Goal: Task Accomplishment & Management: Use online tool/utility

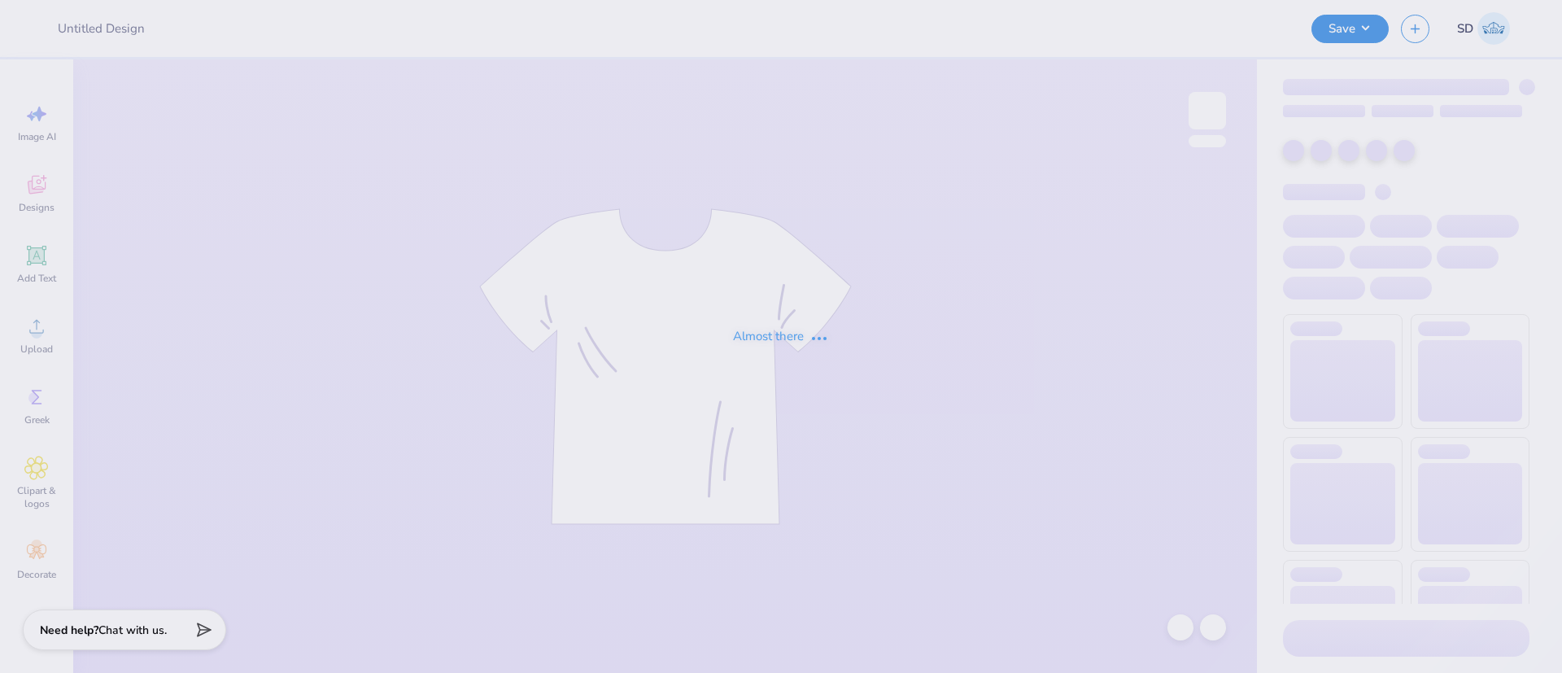
type input "Merch for A [GEOGRAPHIC_DATA][PERSON_NAME]"
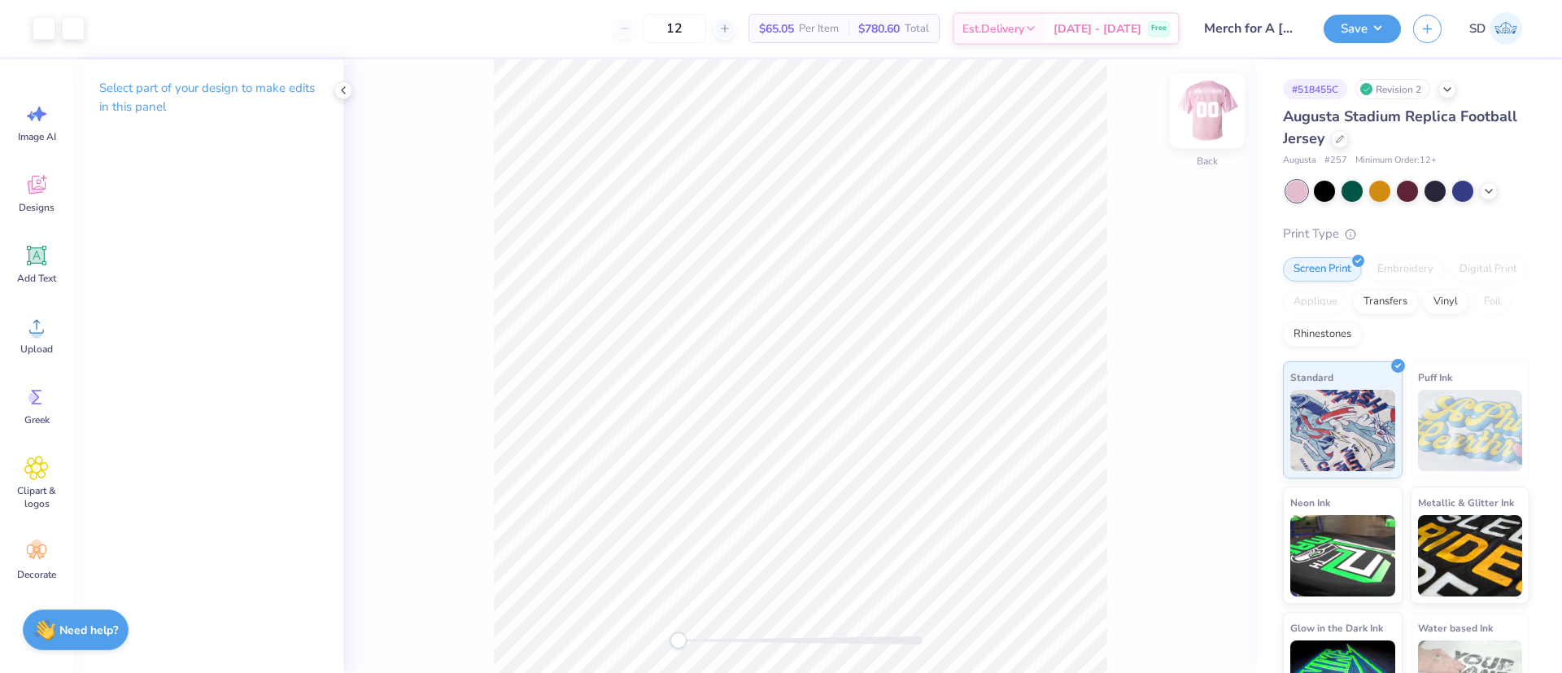
click at [1204, 122] on img at bounding box center [1207, 110] width 65 height 65
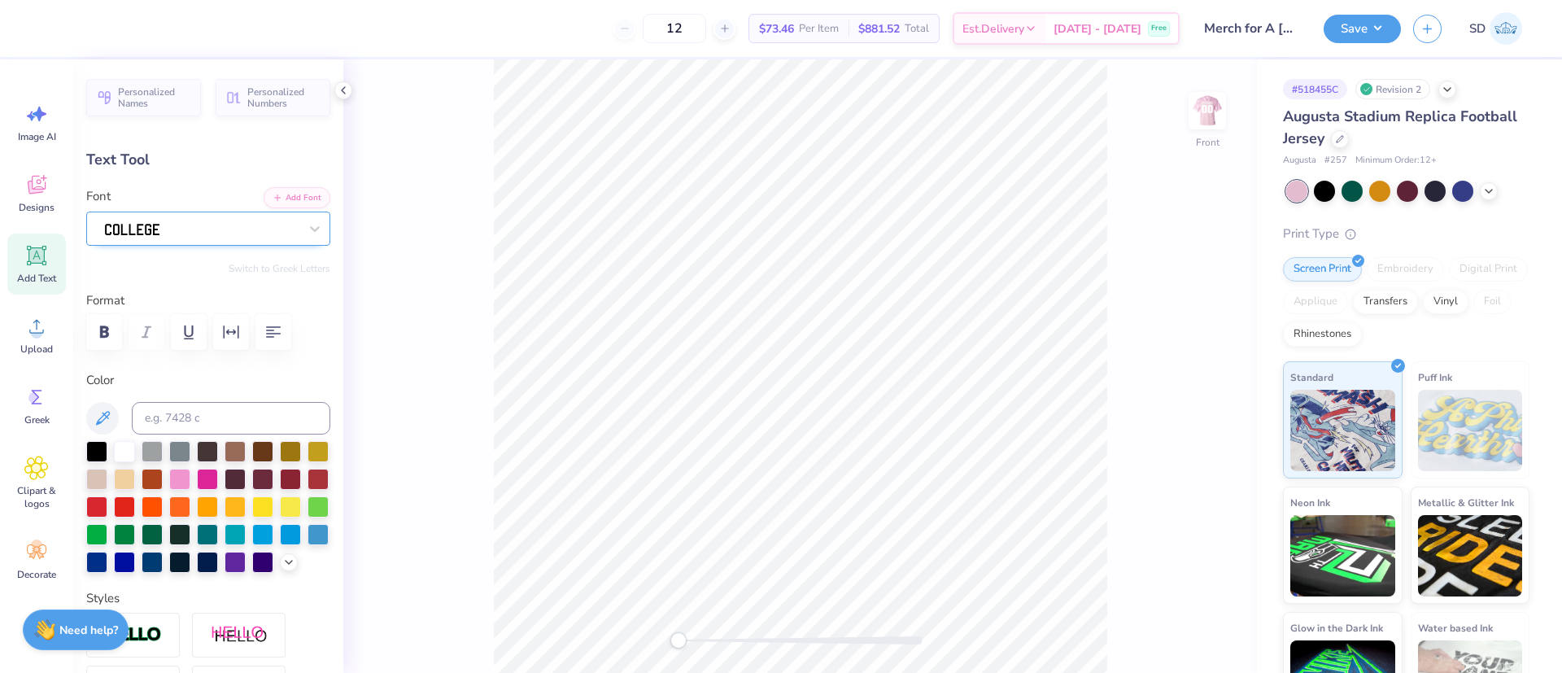
click at [200, 232] on div at bounding box center [201, 228] width 197 height 25
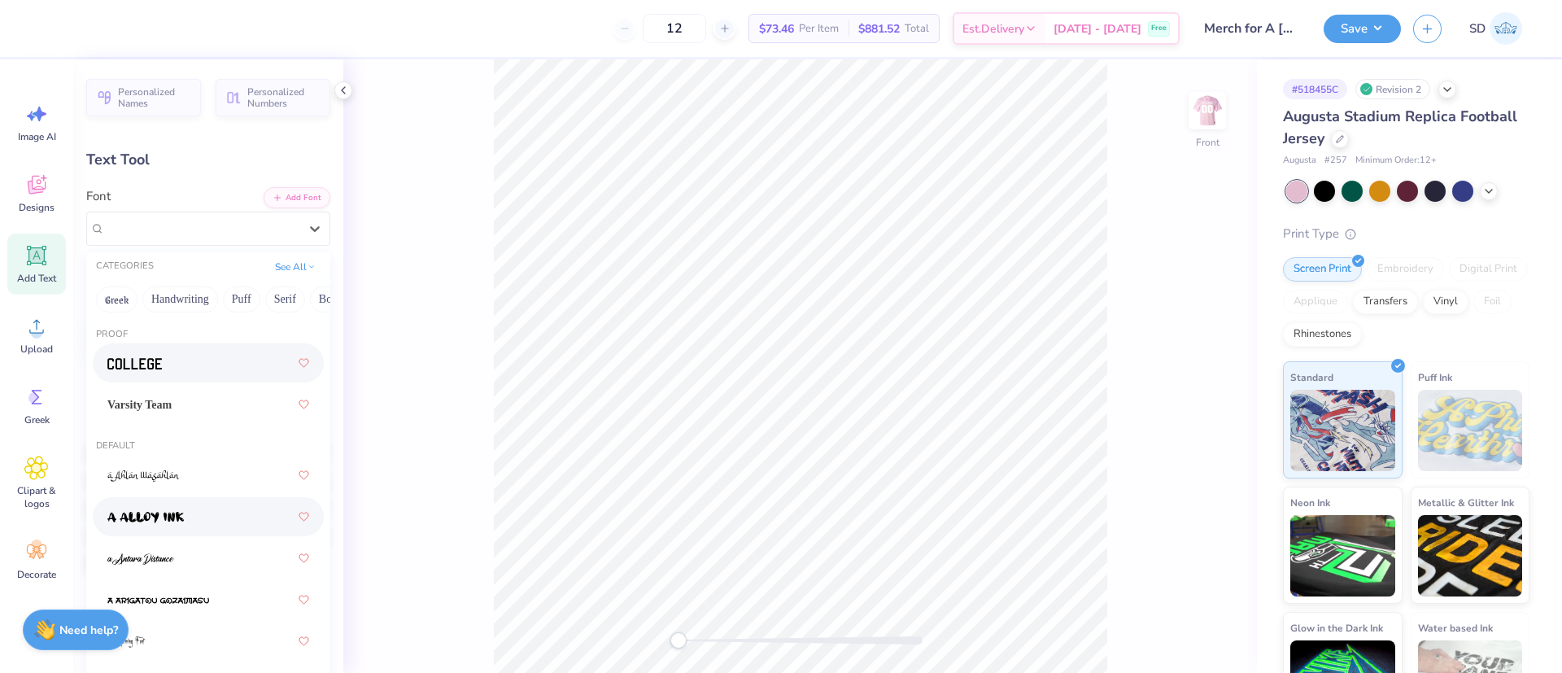
click at [208, 533] on div at bounding box center [208, 516] width 231 height 39
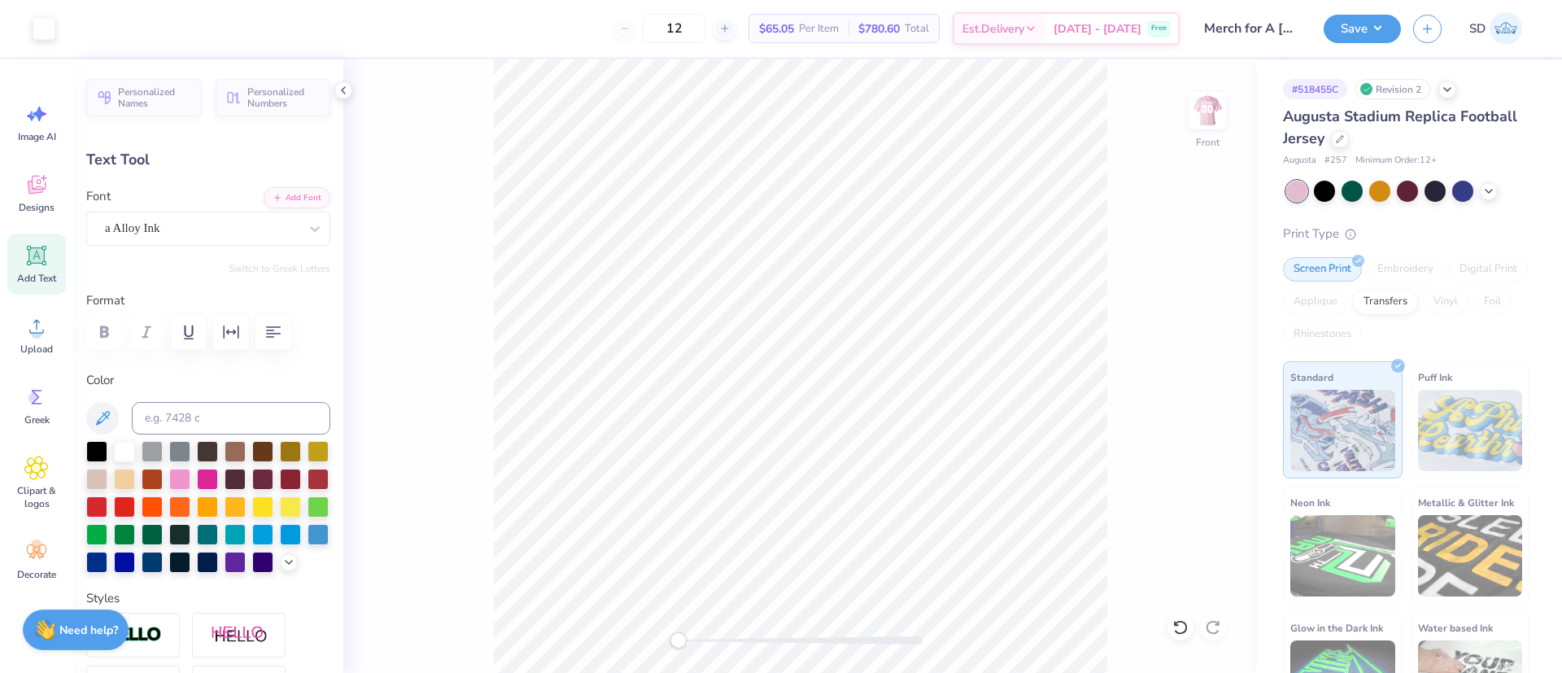
type input "17.96"
type input "1.98"
type input "3.41"
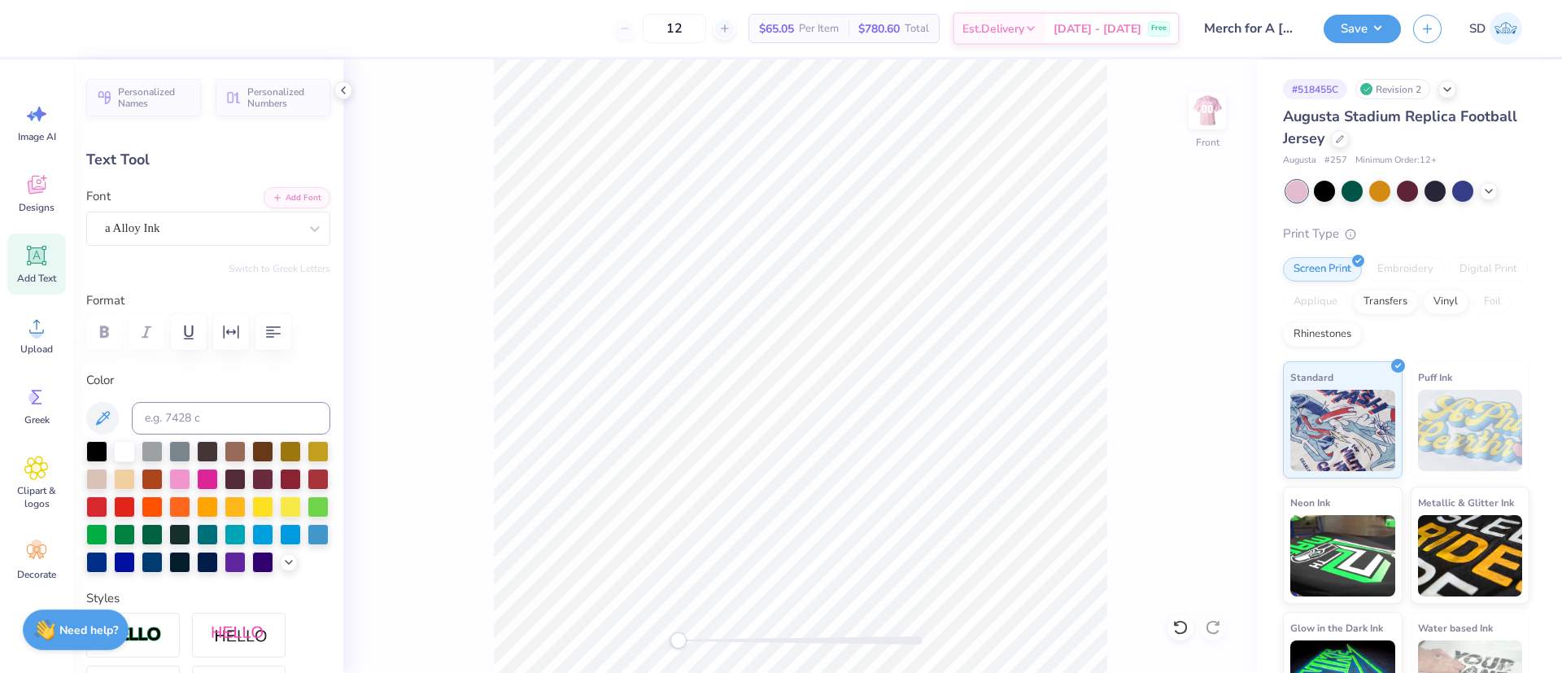
type input "14.96"
type input "1.65"
click at [489, 135] on div "Front" at bounding box center [800, 366] width 914 height 614
type input "3.69"
click at [206, 225] on div "a Alloy Ink" at bounding box center [201, 228] width 197 height 25
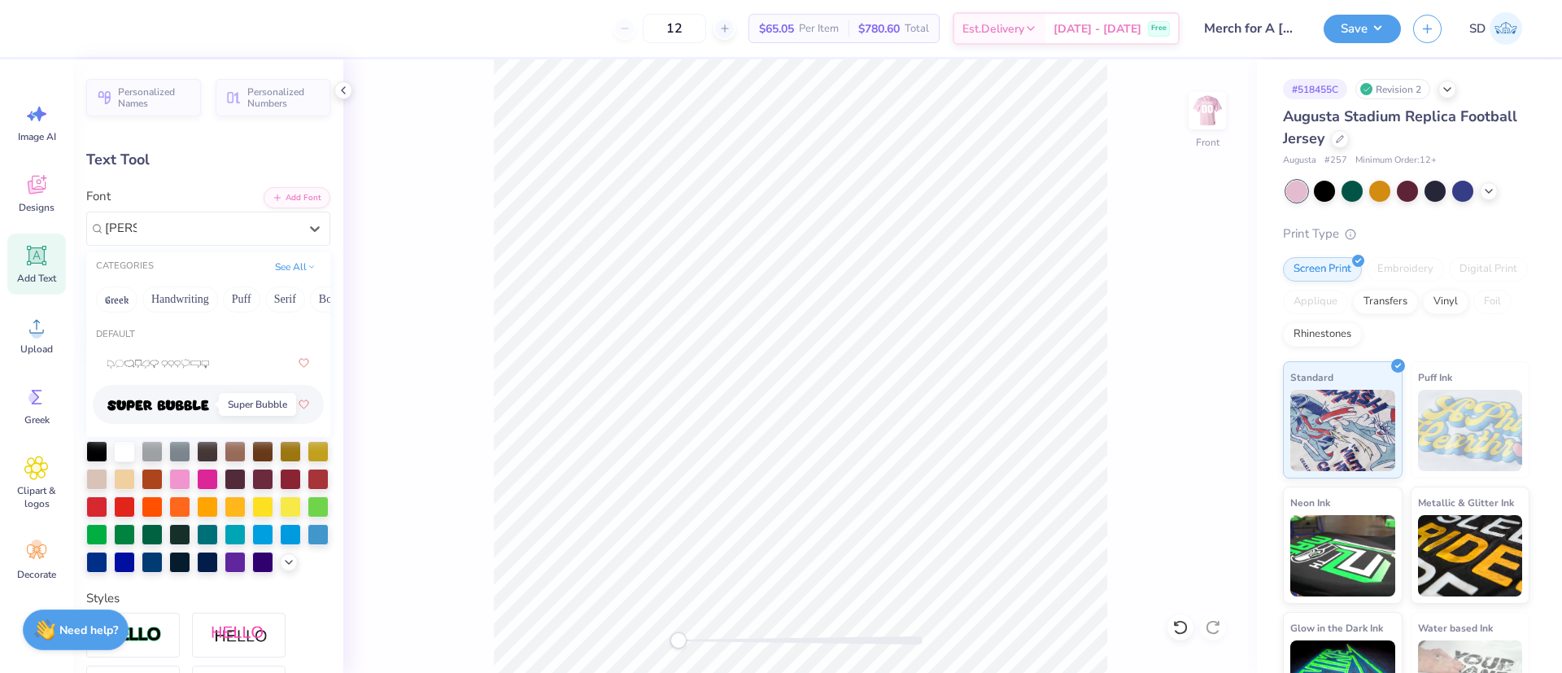
click at [182, 400] on img at bounding box center [158, 405] width 102 height 11
type input "[PERSON_NAME]"
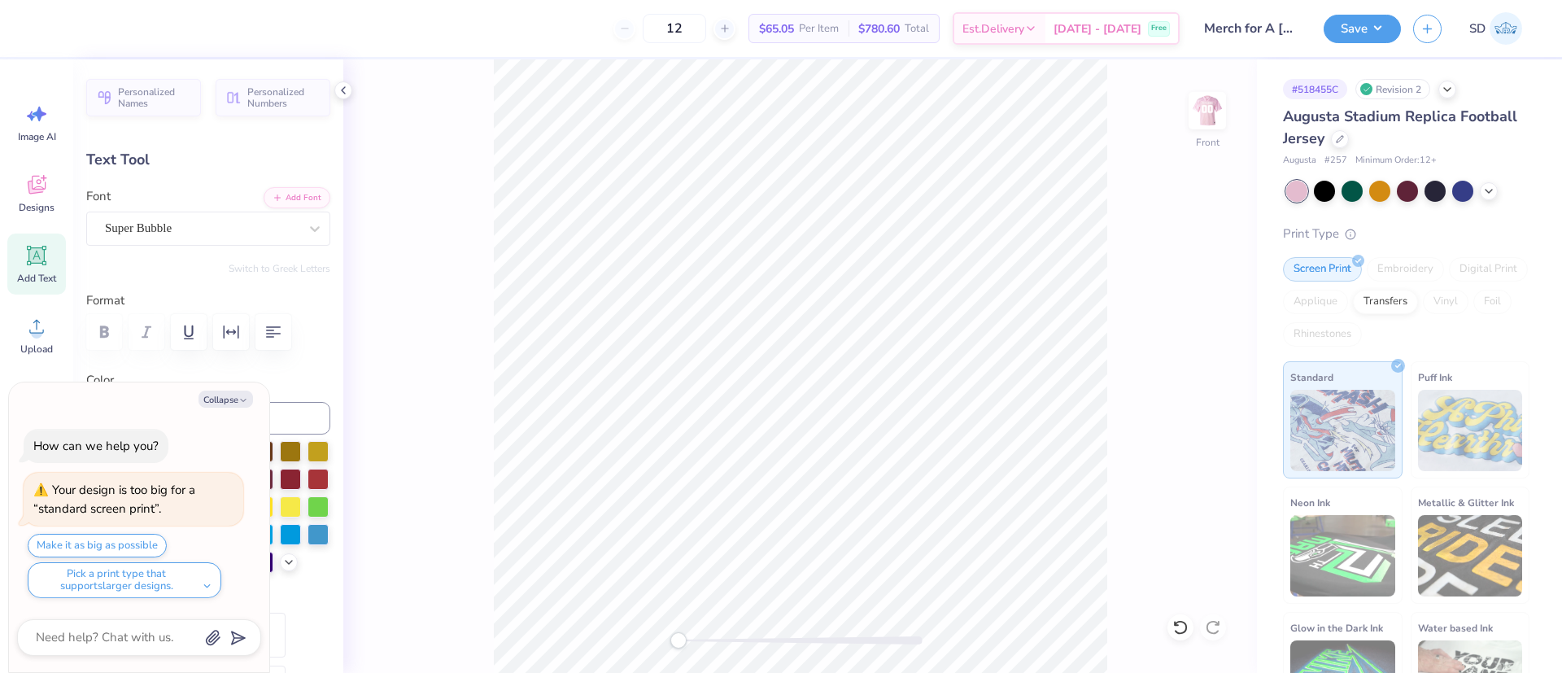
type input "17.64"
type input "1.68"
type input "3.68"
type textarea "x"
type input "13.94"
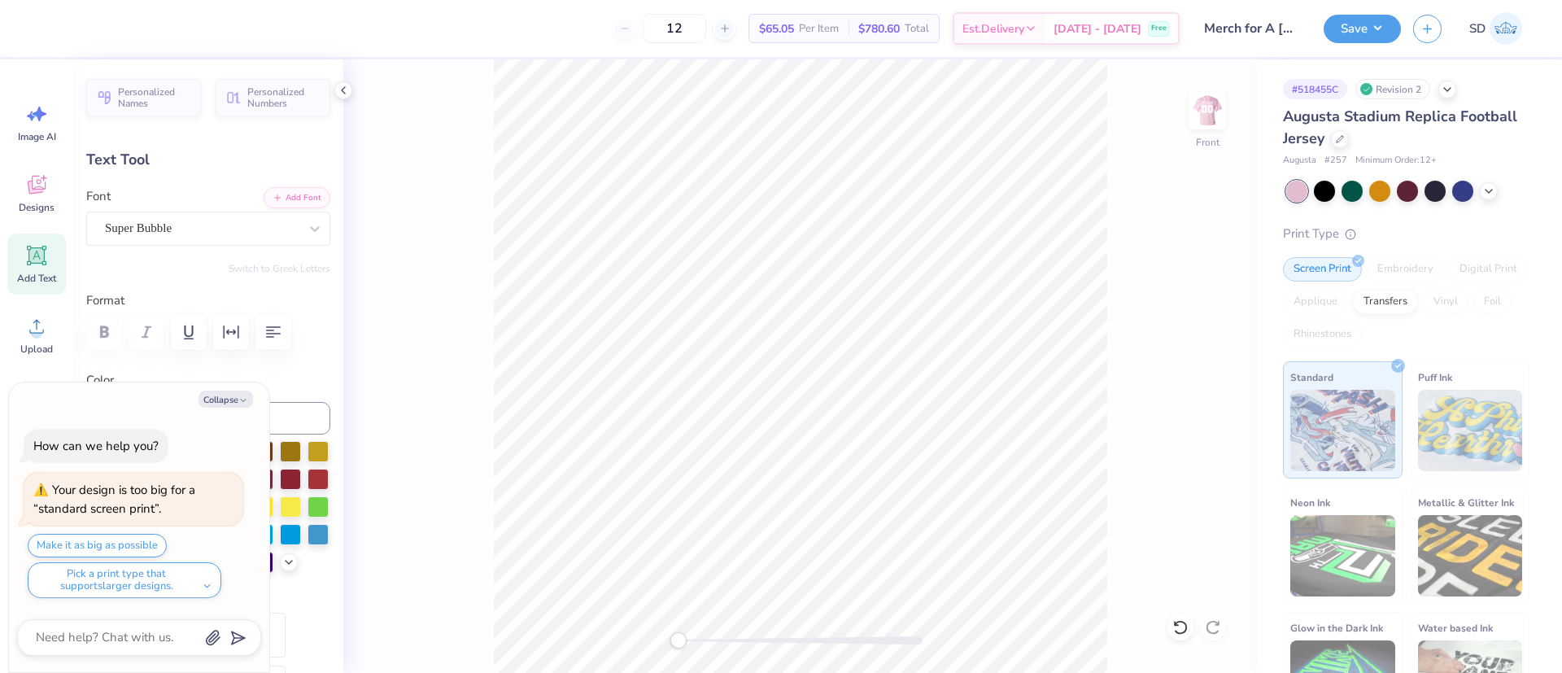
type input "1.33"
type input "4.03"
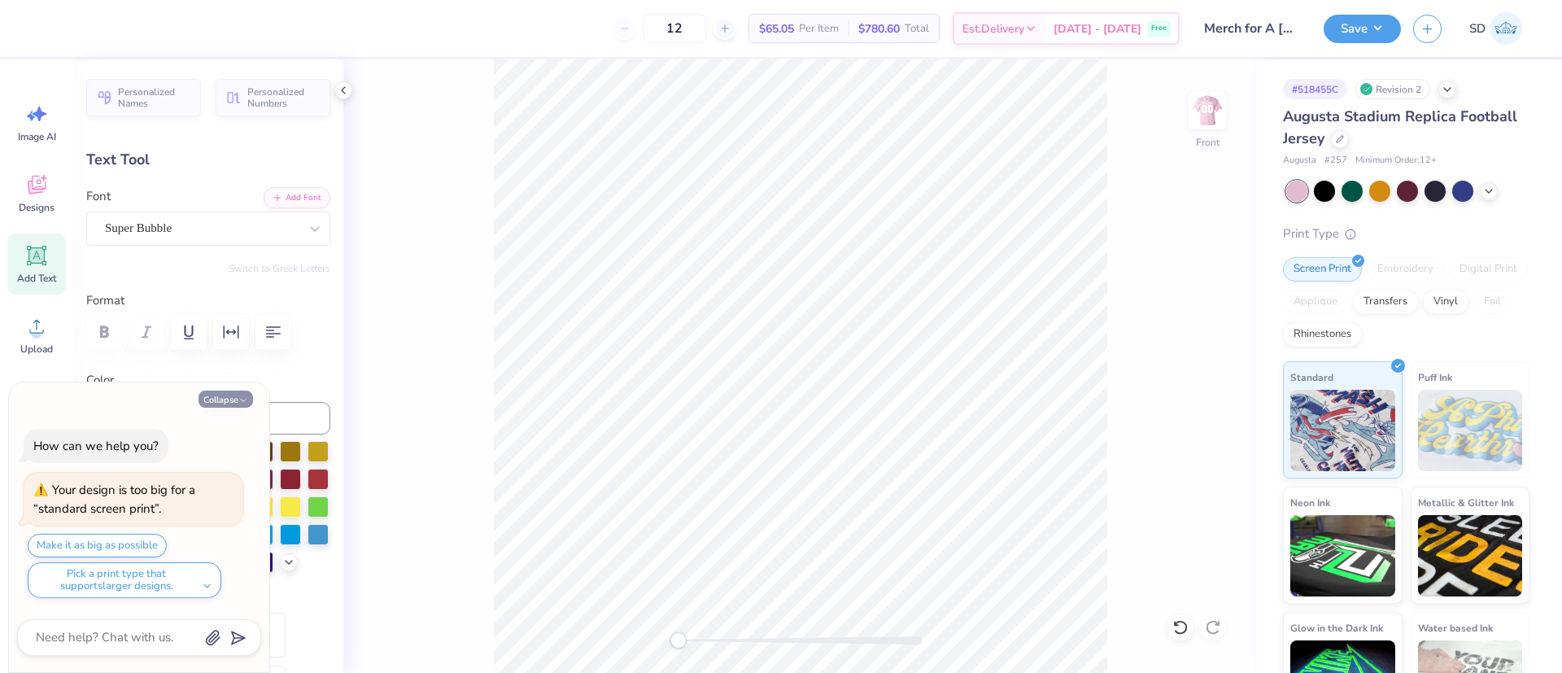
click at [218, 394] on button "Collapse" at bounding box center [226, 399] width 55 height 17
type textarea "x"
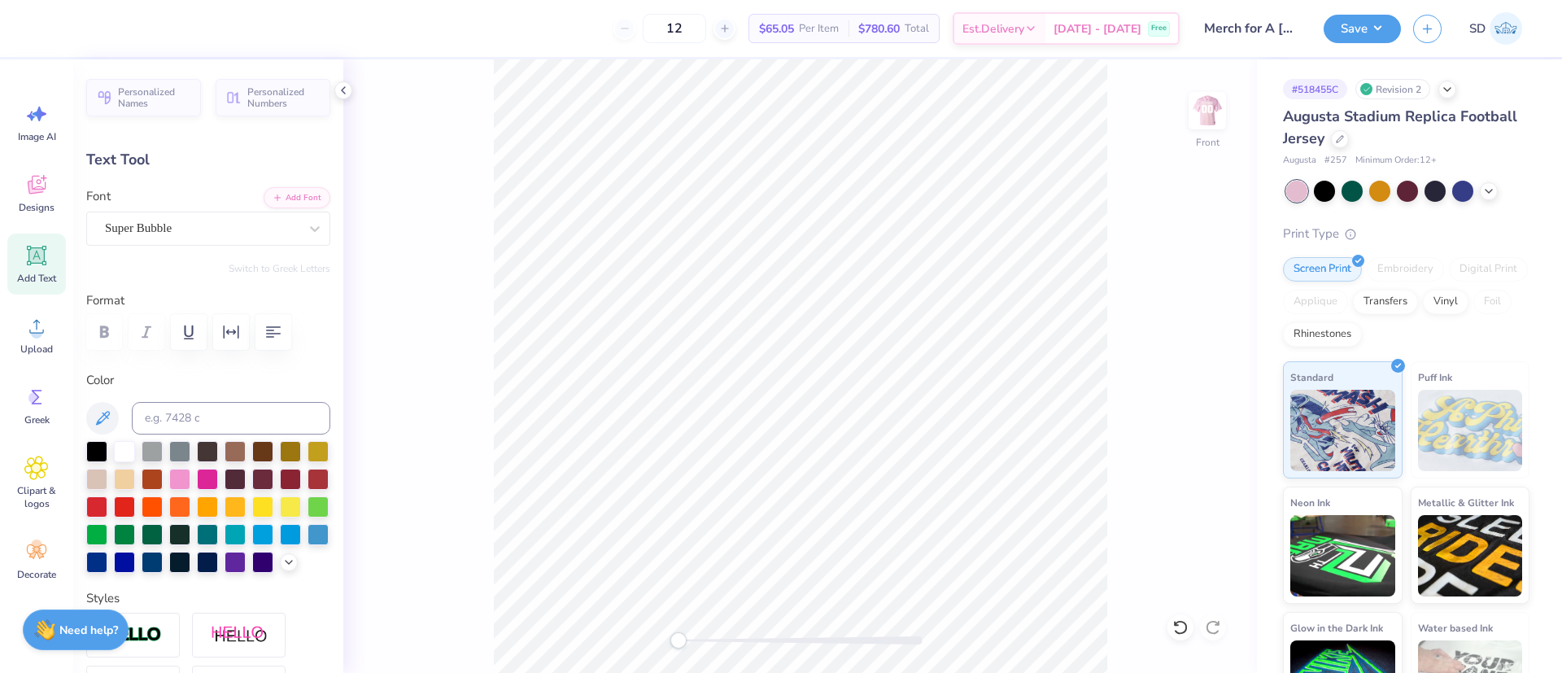
type input "14.73"
type input "1.40"
type input "3.85"
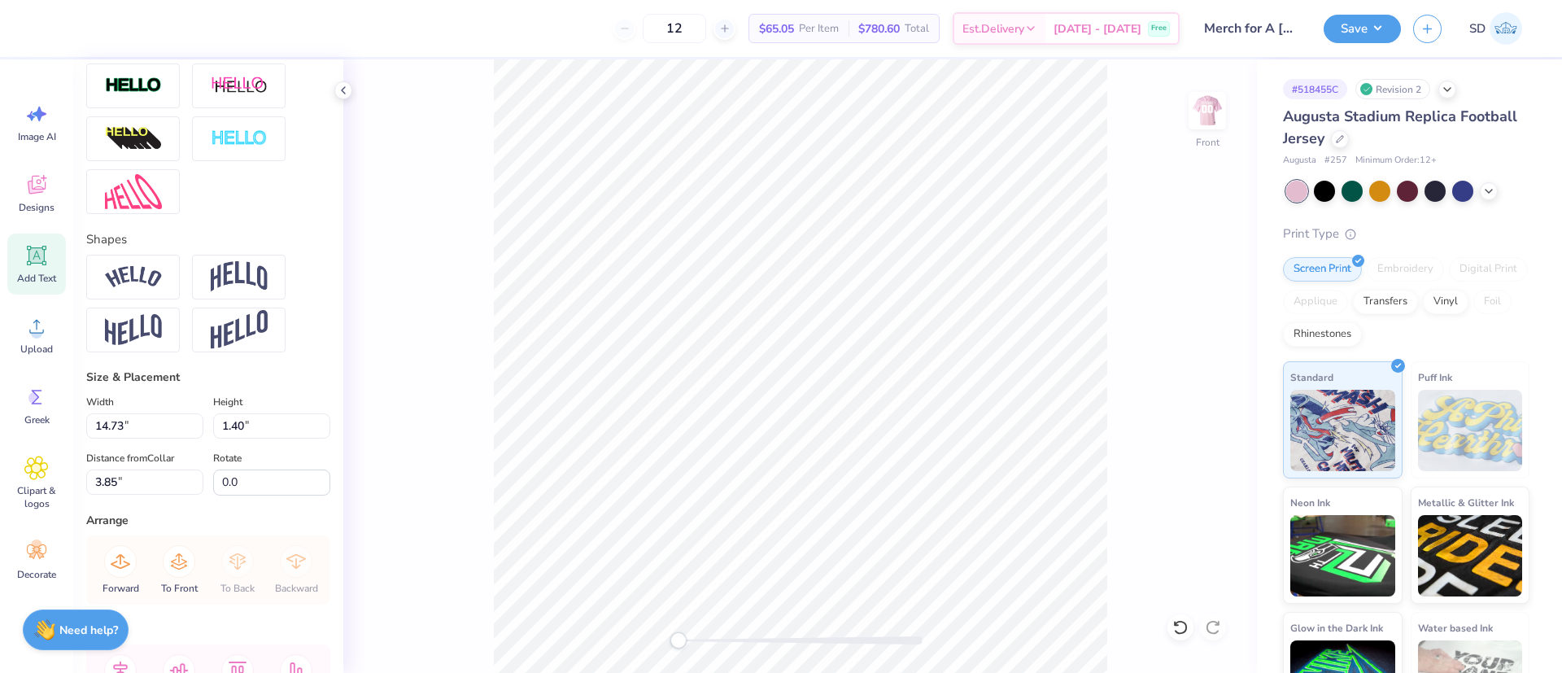
scroll to position [552, 0]
click at [127, 436] on input "14.73" at bounding box center [144, 423] width 117 height 25
type input "15.00"
type input "1.43"
type input "3.84"
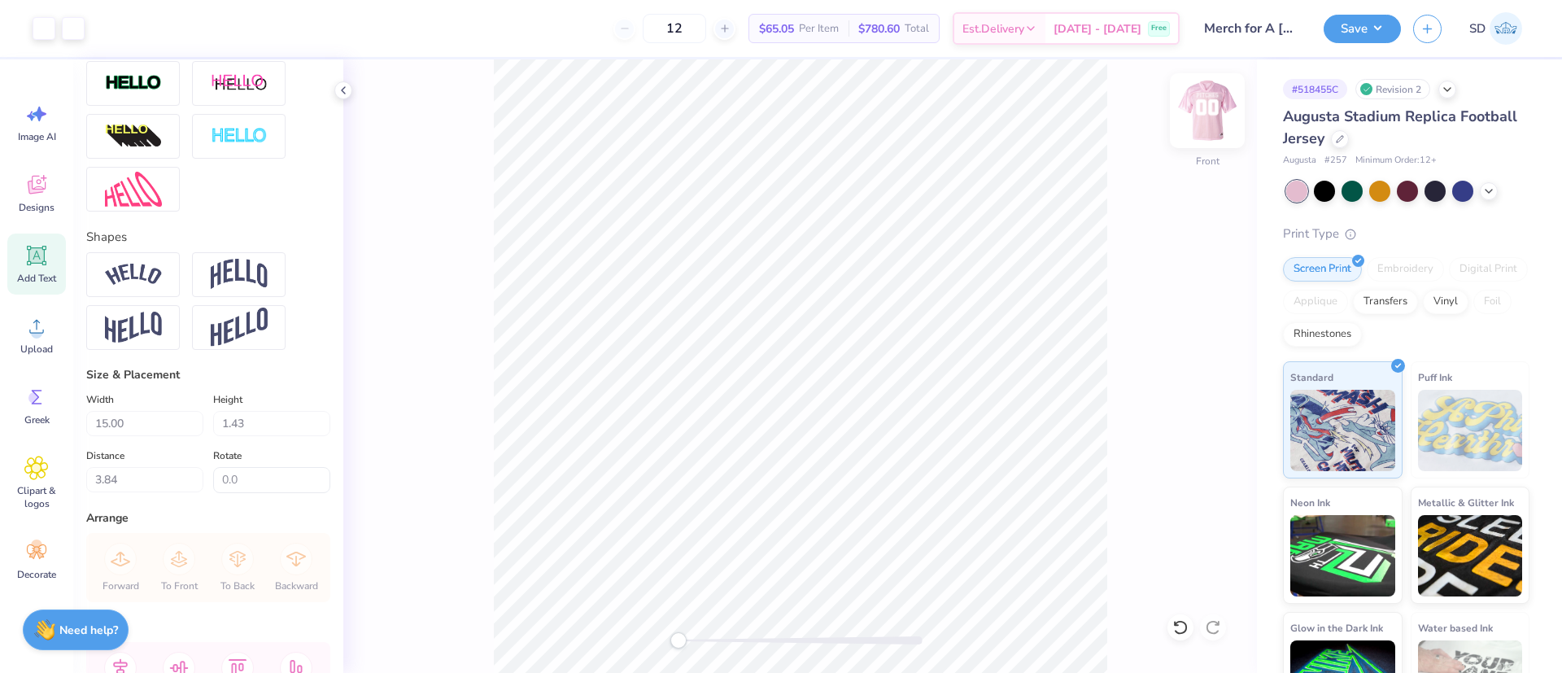
click at [1199, 119] on img at bounding box center [1207, 110] width 65 height 65
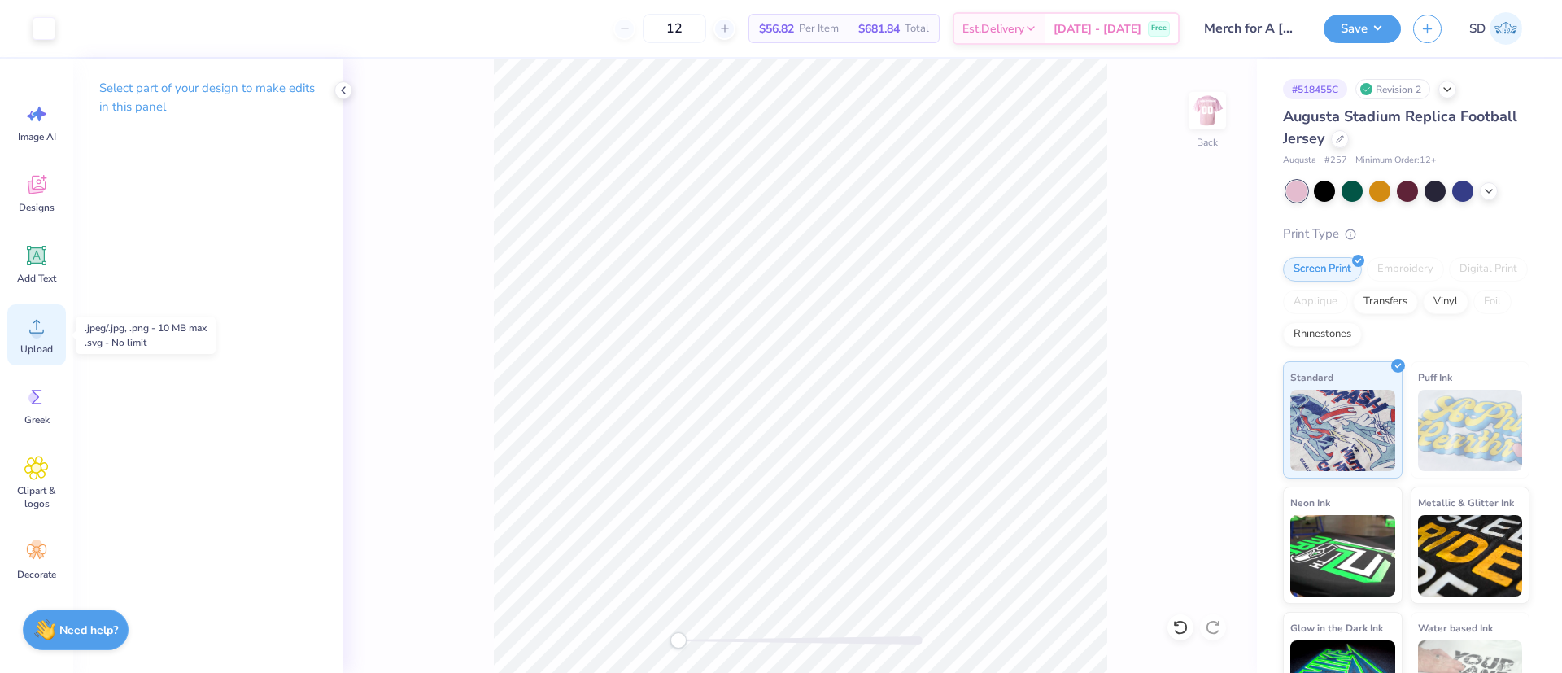
click at [37, 332] on icon at bounding box center [36, 327] width 15 height 14
click at [41, 320] on icon at bounding box center [36, 326] width 24 height 24
click at [36, 251] on icon at bounding box center [37, 256] width 20 height 20
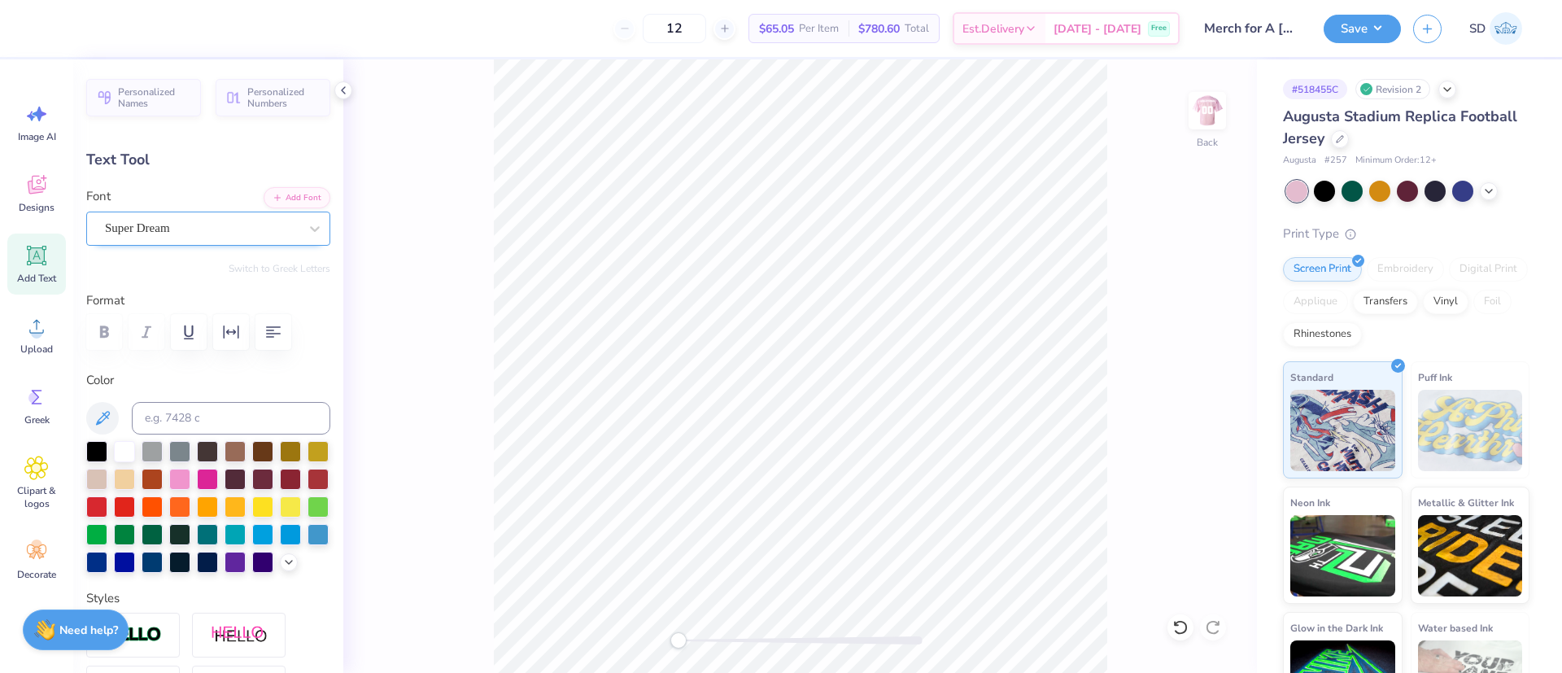
click at [235, 216] on div "Super Dream" at bounding box center [201, 228] width 197 height 25
click at [205, 228] on div "Super Dream" at bounding box center [202, 228] width 194 height 19
click at [153, 398] on span "Super Bubble" at bounding box center [138, 404] width 63 height 17
type input "bub"
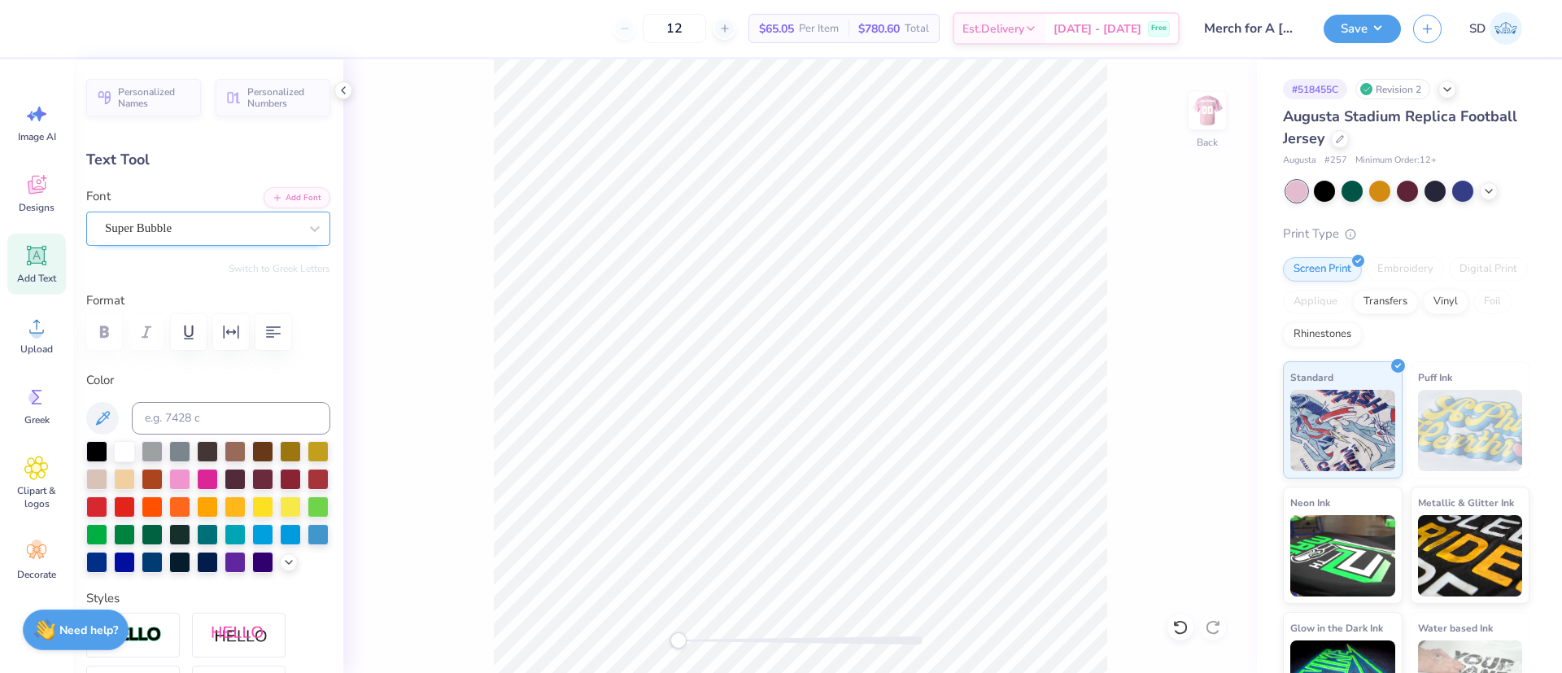
type textarea "pITCHES"
type input "11.84"
type input "2.17"
type input "10.92"
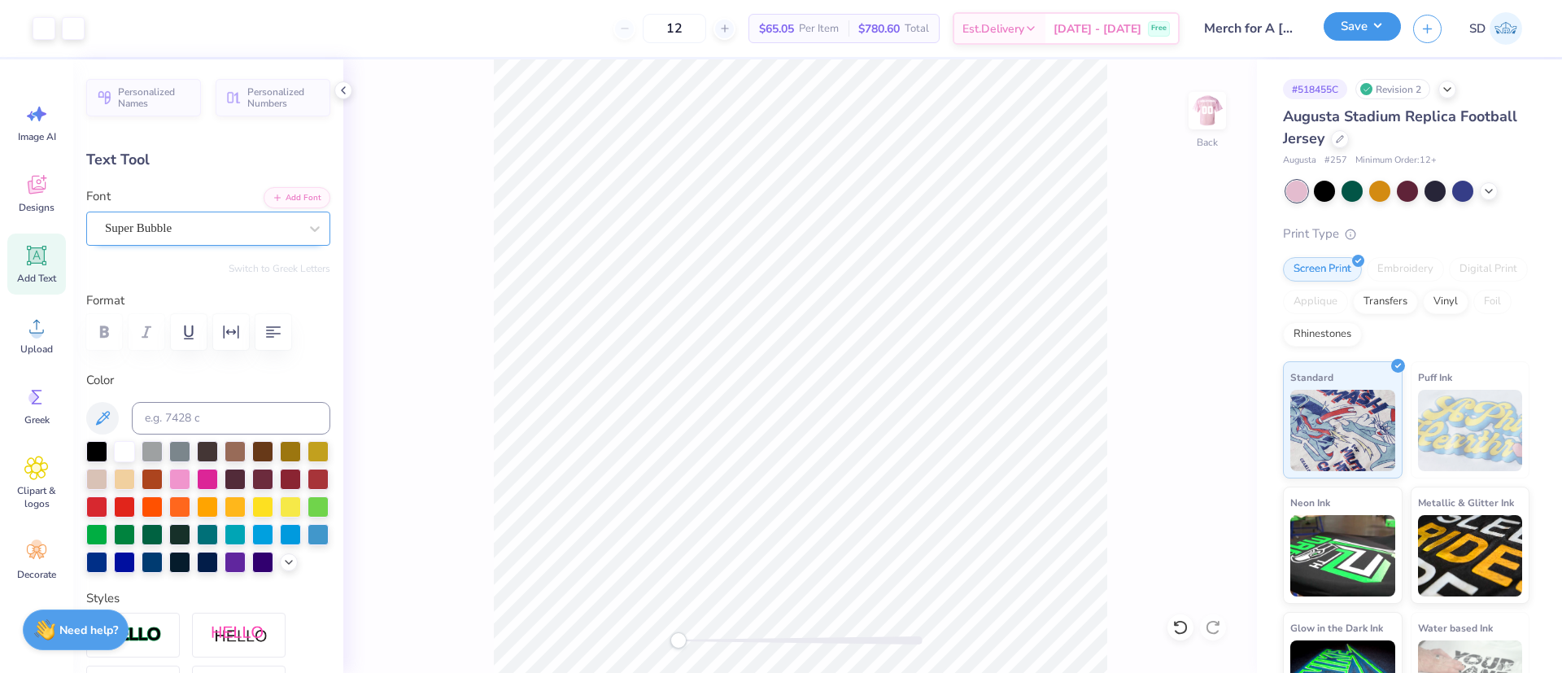
click at [1371, 21] on button "Save" at bounding box center [1362, 26] width 77 height 28
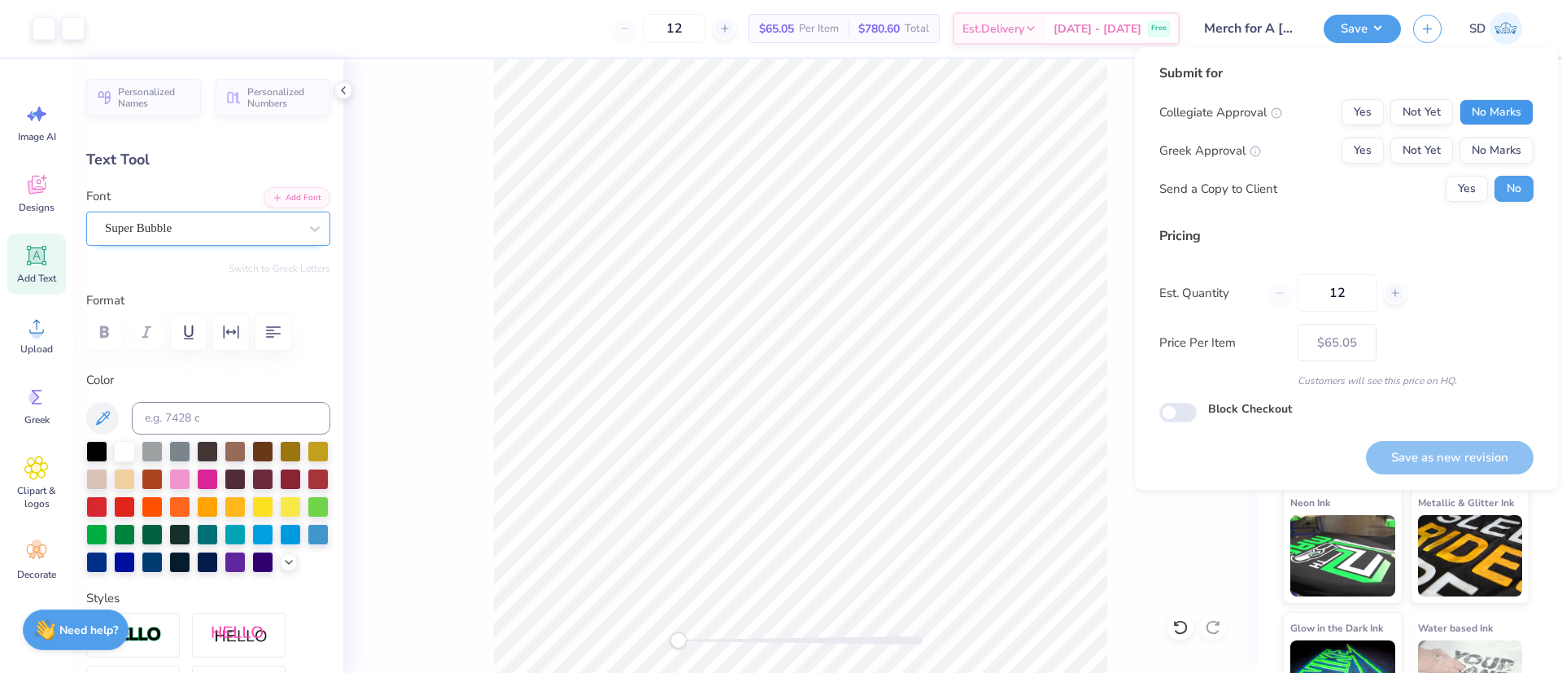
click at [1518, 101] on button "No Marks" at bounding box center [1497, 112] width 74 height 26
click at [1508, 142] on button "No Marks" at bounding box center [1497, 151] width 74 height 26
click at [1439, 449] on button "Save as new revision" at bounding box center [1450, 457] width 168 height 33
type input "$65.05"
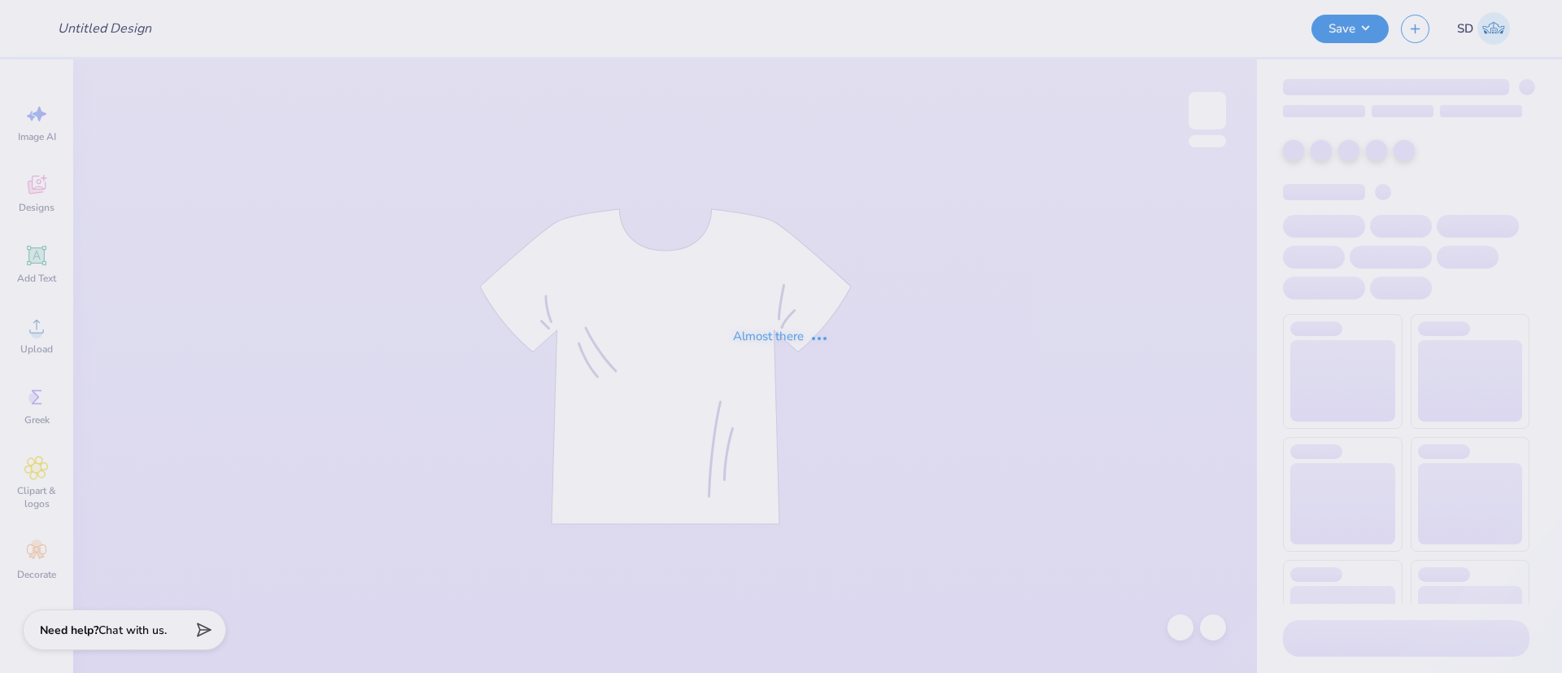
type input "Merch for A [GEOGRAPHIC_DATA][PERSON_NAME]"
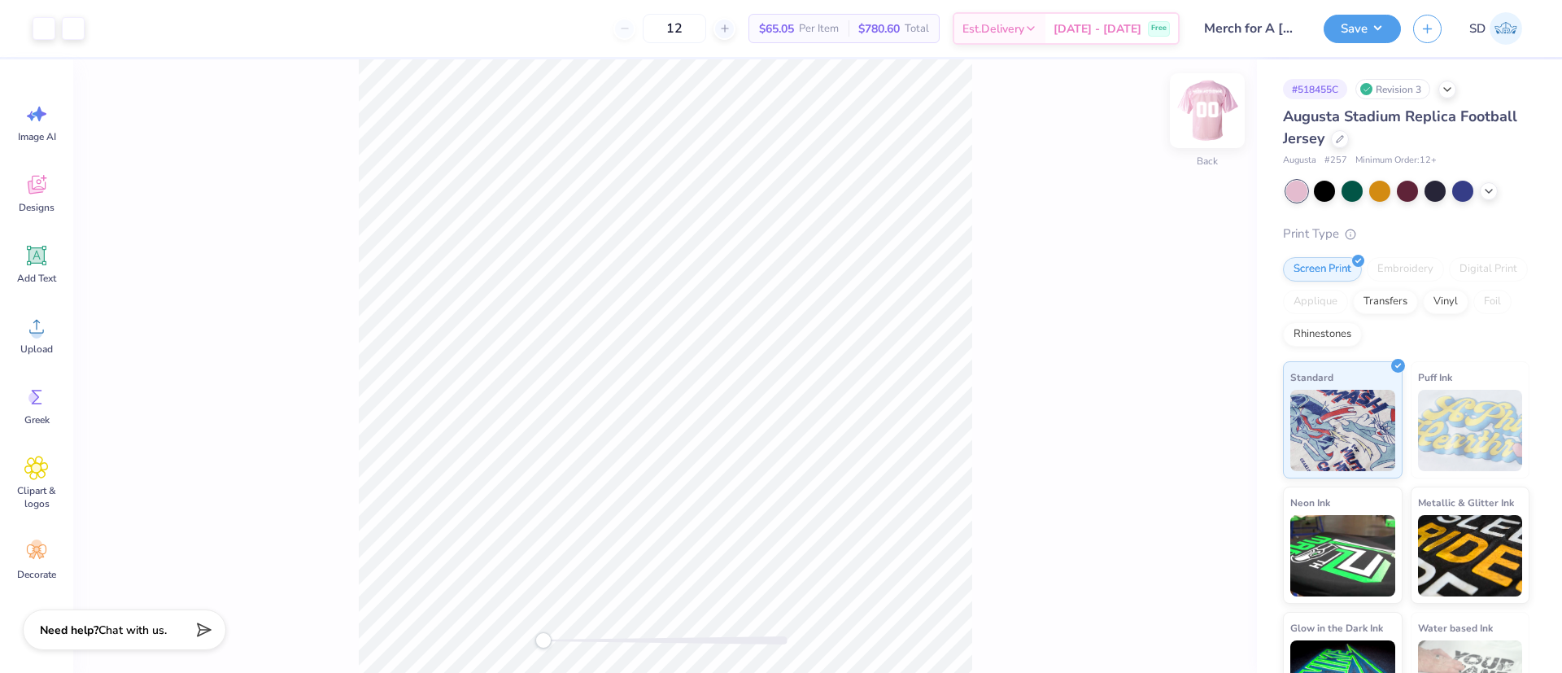
click at [1211, 129] on img at bounding box center [1207, 110] width 65 height 65
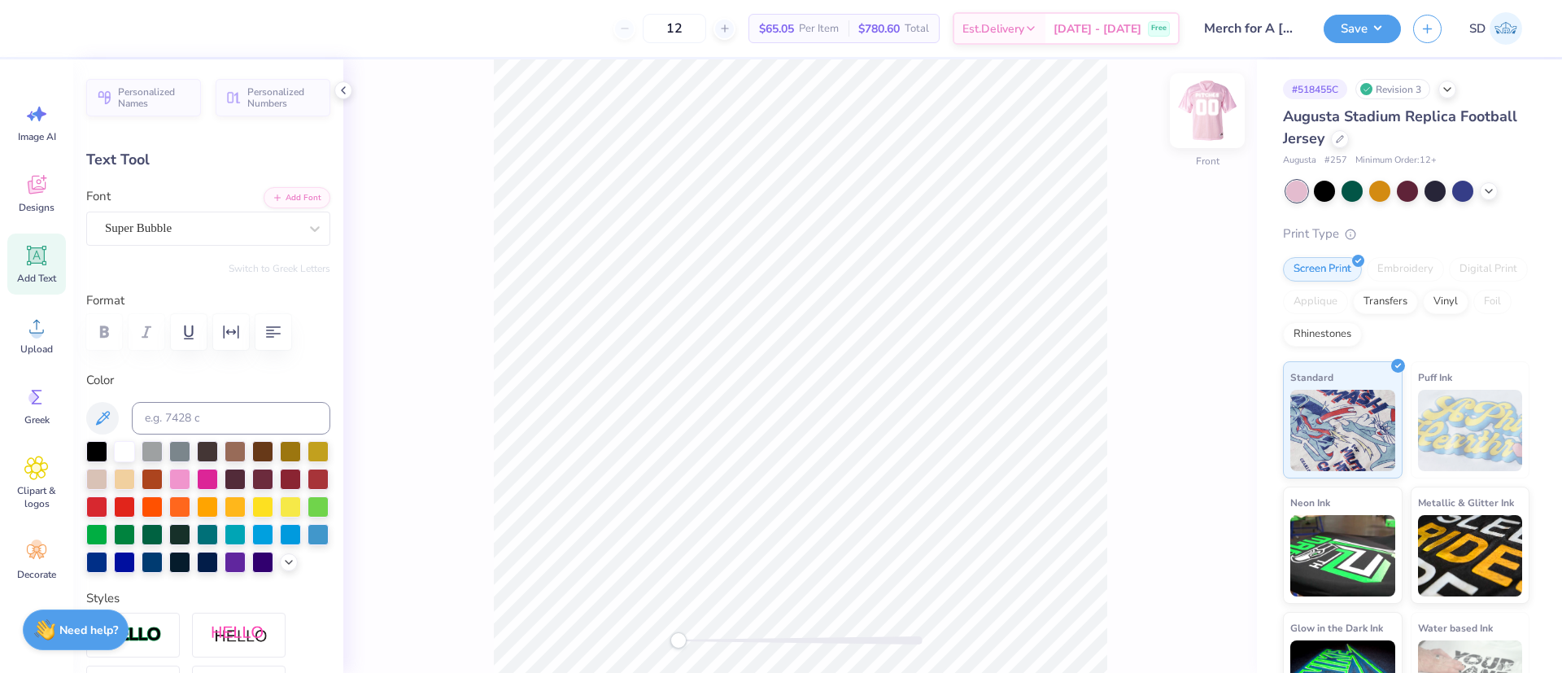
click at [1194, 117] on img at bounding box center [1207, 110] width 65 height 65
type input "11.84"
type input "2.17"
type input "0.50"
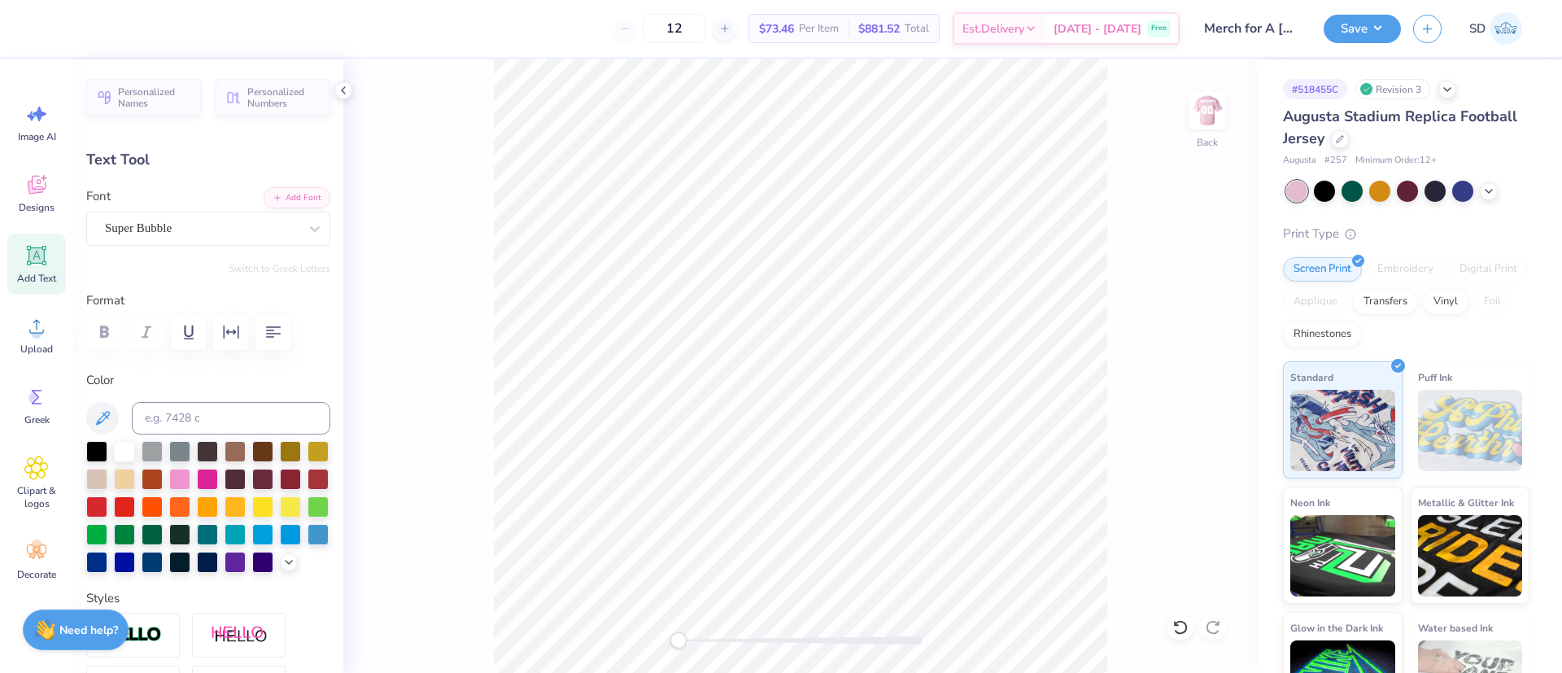
type textarea "pITCHES With Attitude"
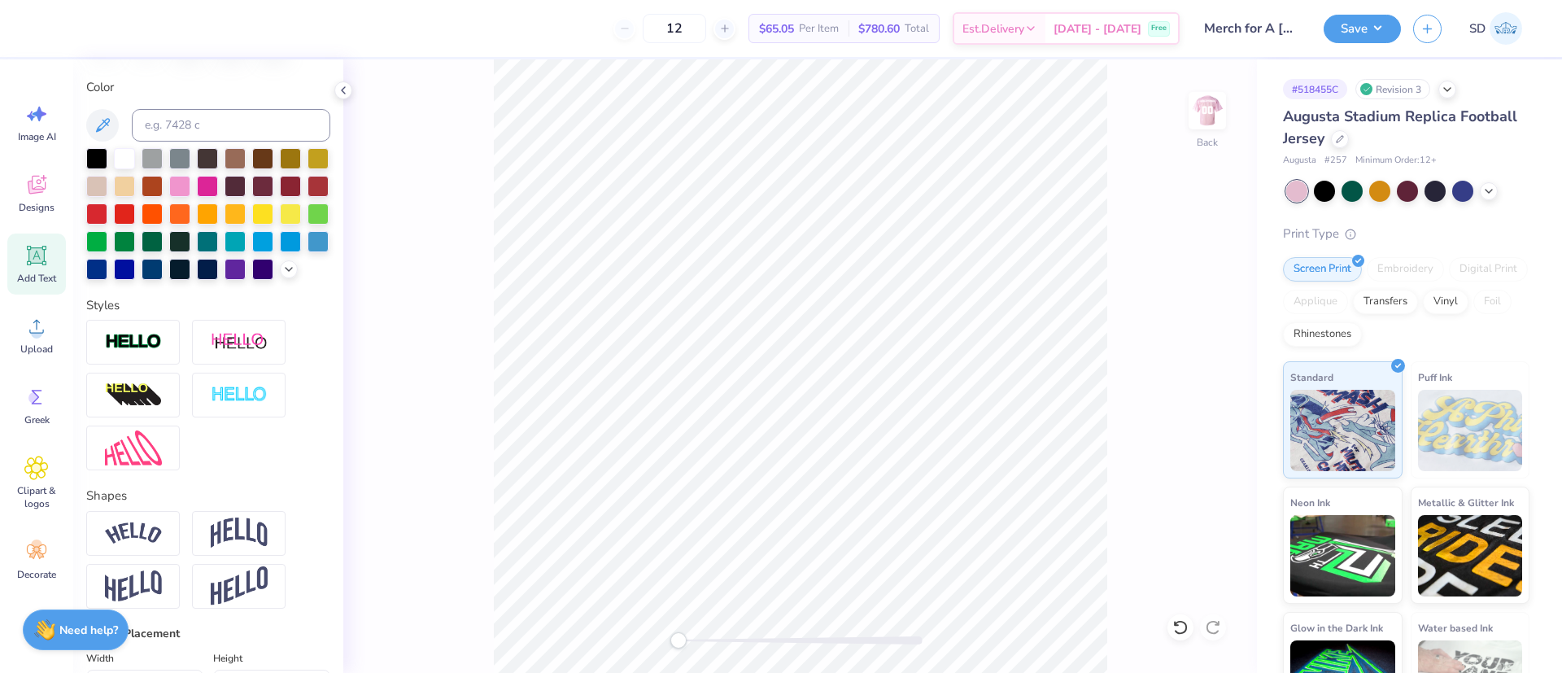
scroll to position [718, 0]
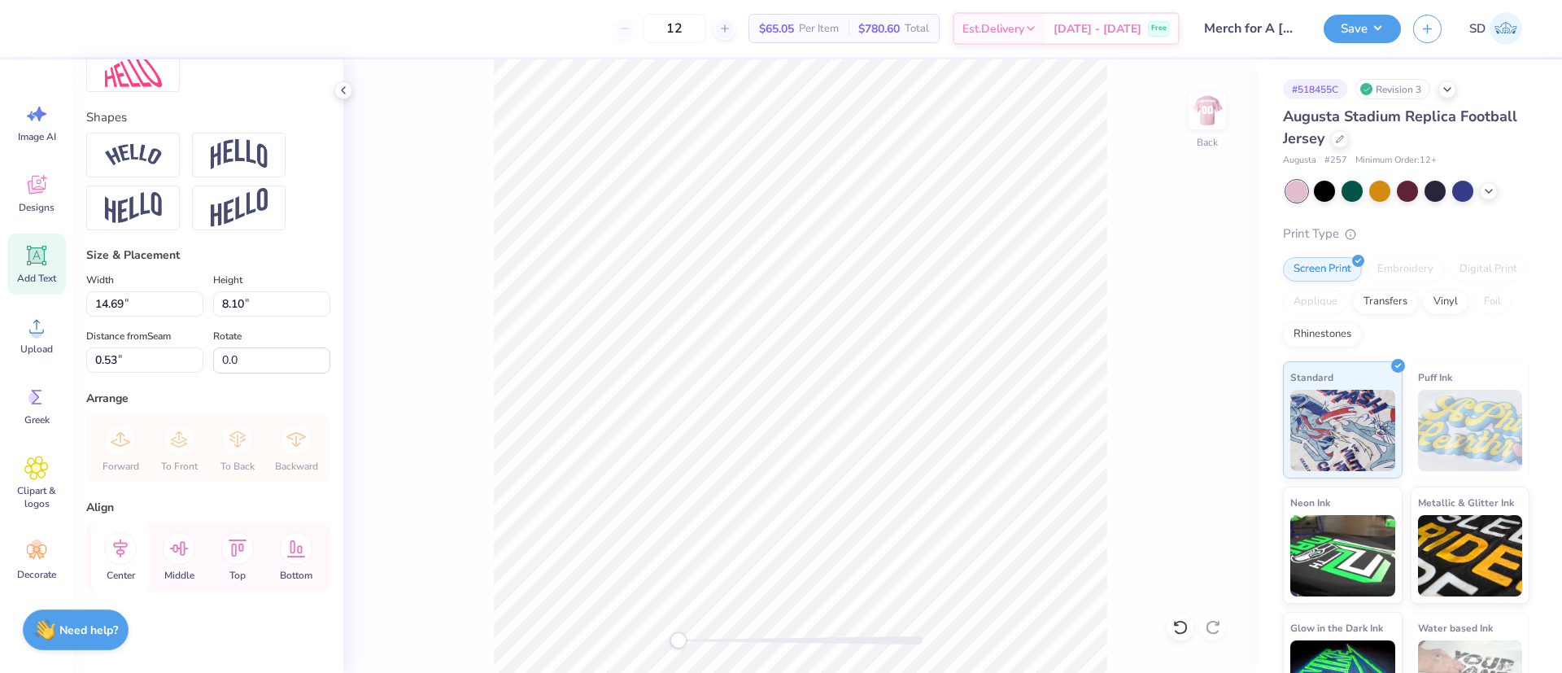
click at [112, 532] on icon at bounding box center [120, 548] width 33 height 33
click at [125, 538] on icon at bounding box center [120, 548] width 33 height 33
click at [177, 538] on icon at bounding box center [179, 548] width 33 height 33
click at [124, 539] on icon at bounding box center [120, 548] width 33 height 33
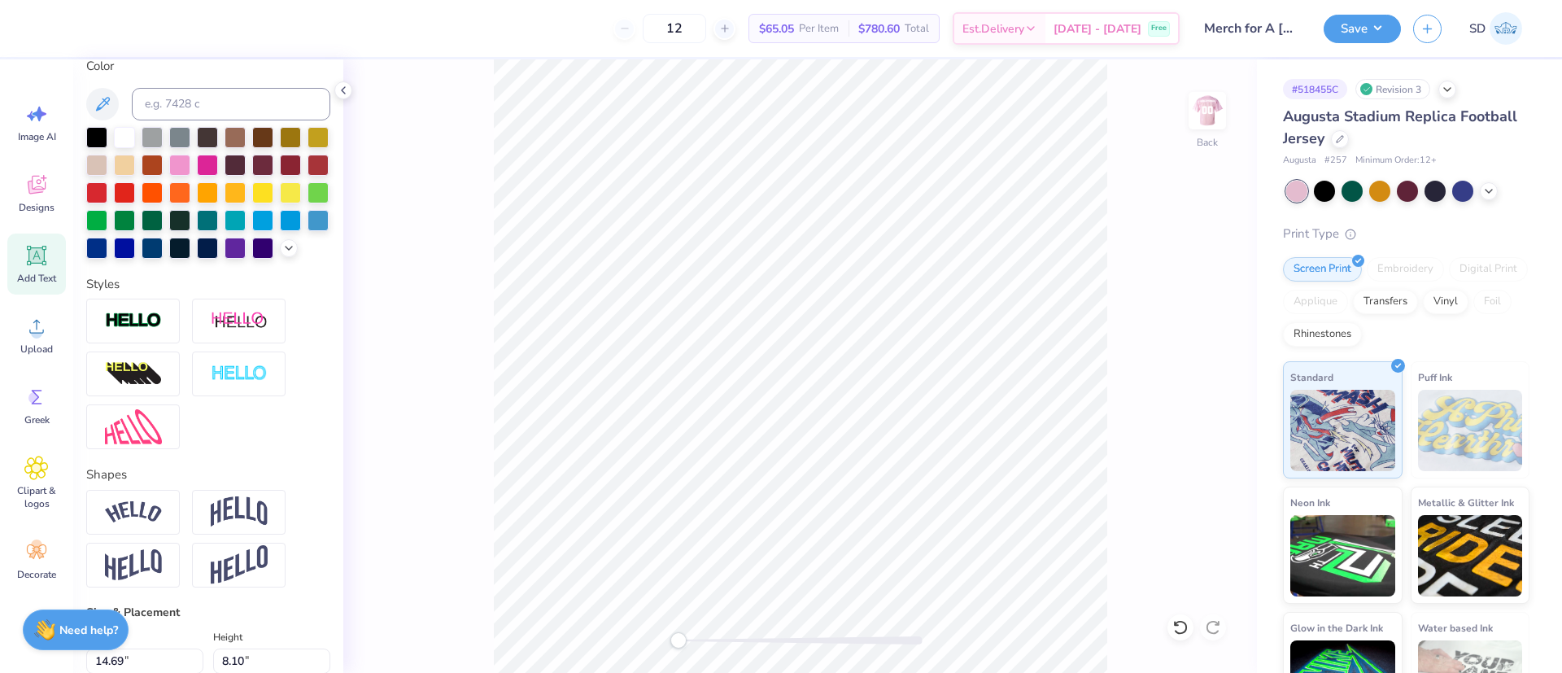
scroll to position [0, 0]
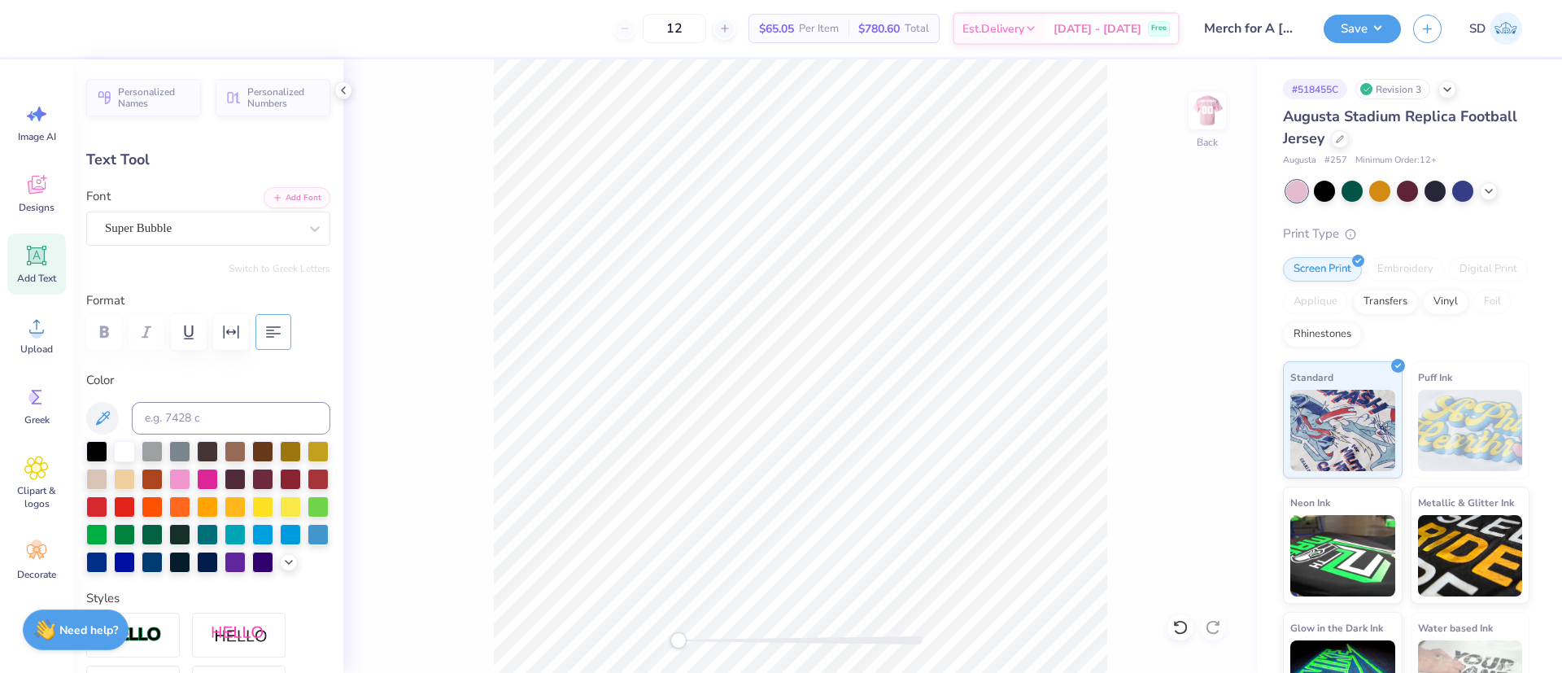
click at [277, 337] on icon "button" at bounding box center [274, 332] width 20 height 20
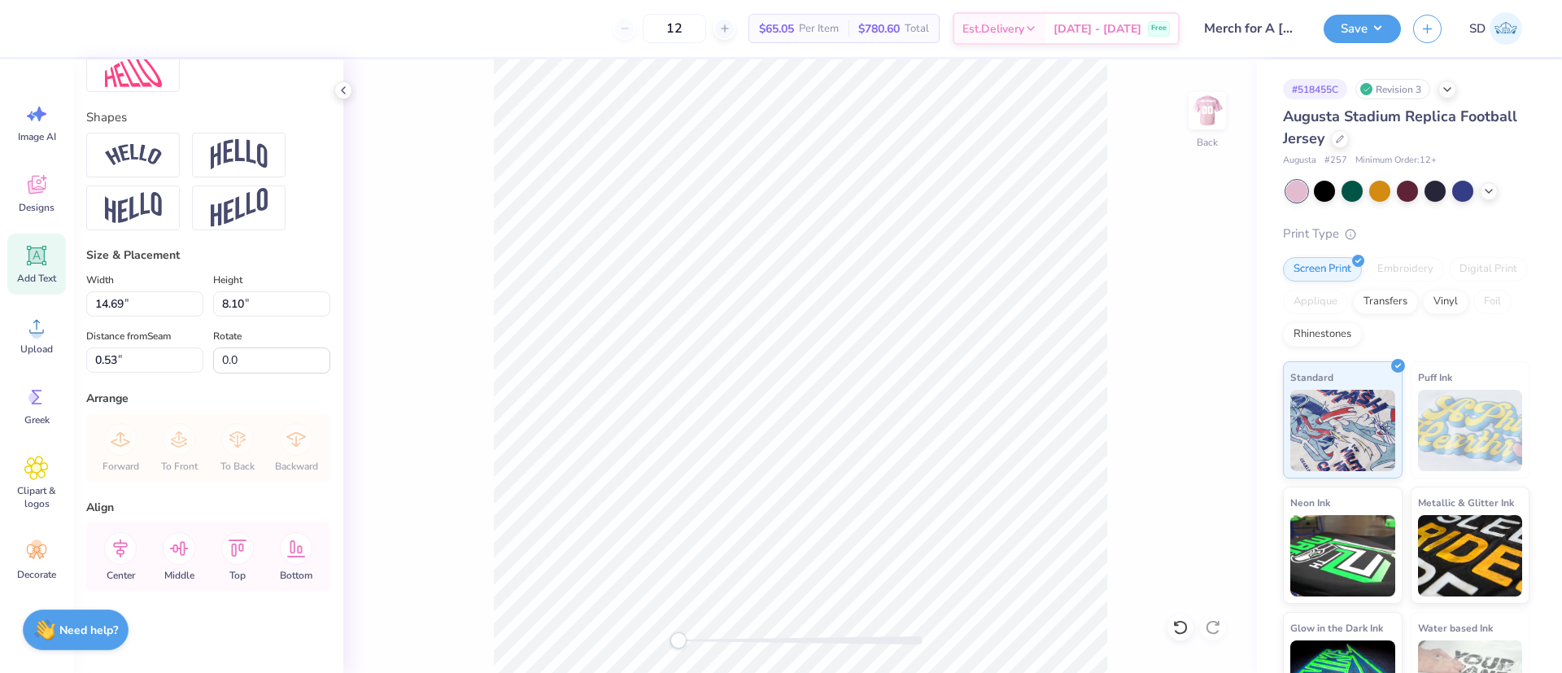
scroll to position [681, 0]
type input "7.95"
click at [121, 313] on input "14.69" at bounding box center [144, 303] width 117 height 25
type input "14.00"
type input "7.72"
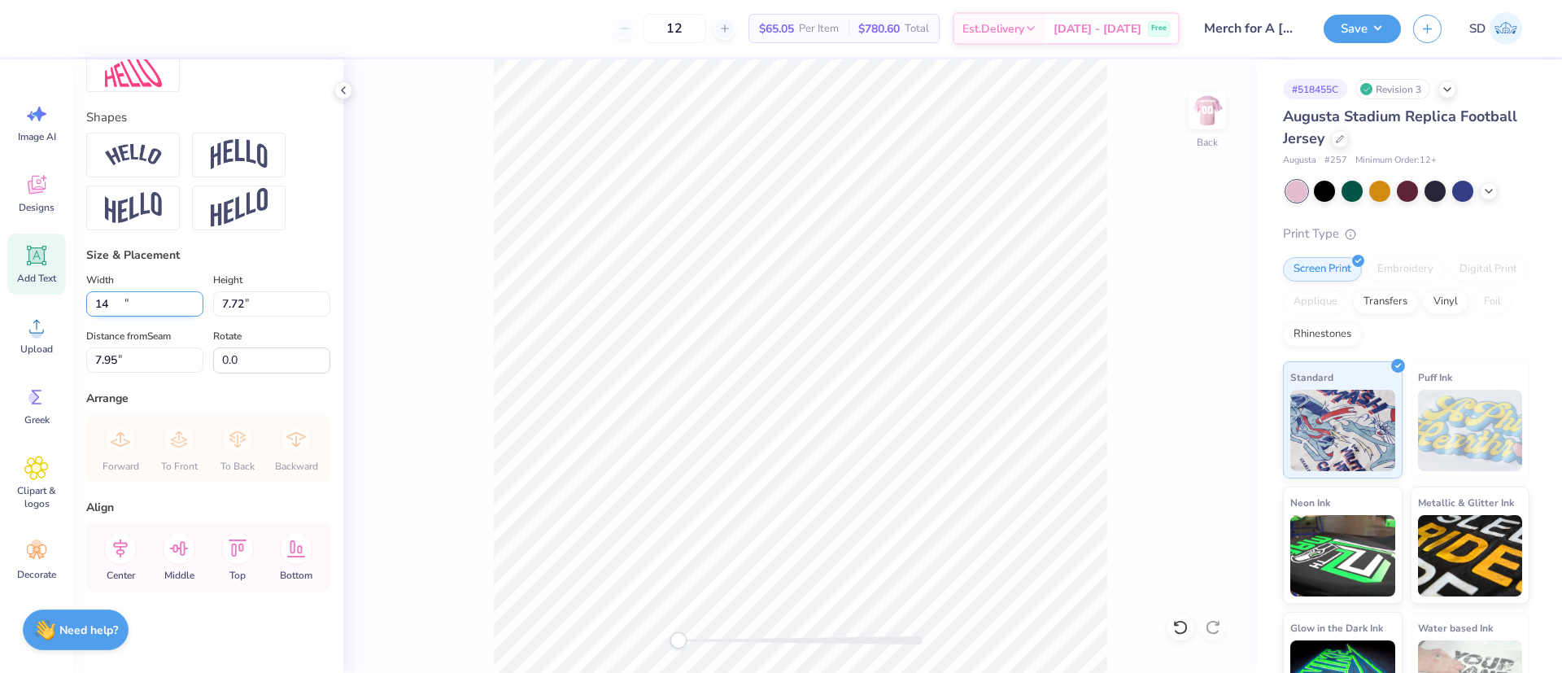
type input "8.14"
click at [110, 317] on input "14.00" at bounding box center [144, 303] width 117 height 25
type input "13.00"
type input "7.17"
type input "0.50"
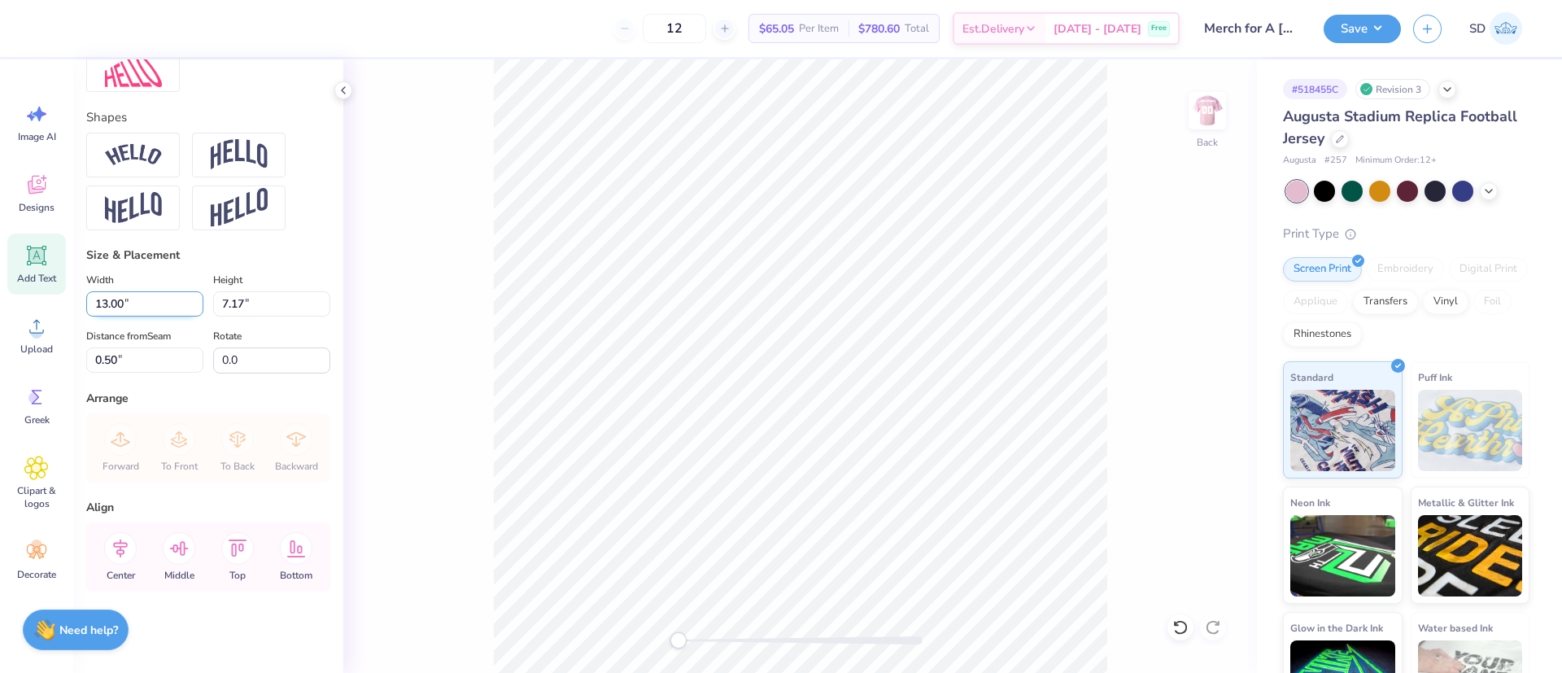
click at [110, 317] on input "13.00" at bounding box center [144, 303] width 117 height 25
type input "12.00"
type input "6.61"
type input "0.78"
click at [1212, 129] on img at bounding box center [1207, 110] width 65 height 65
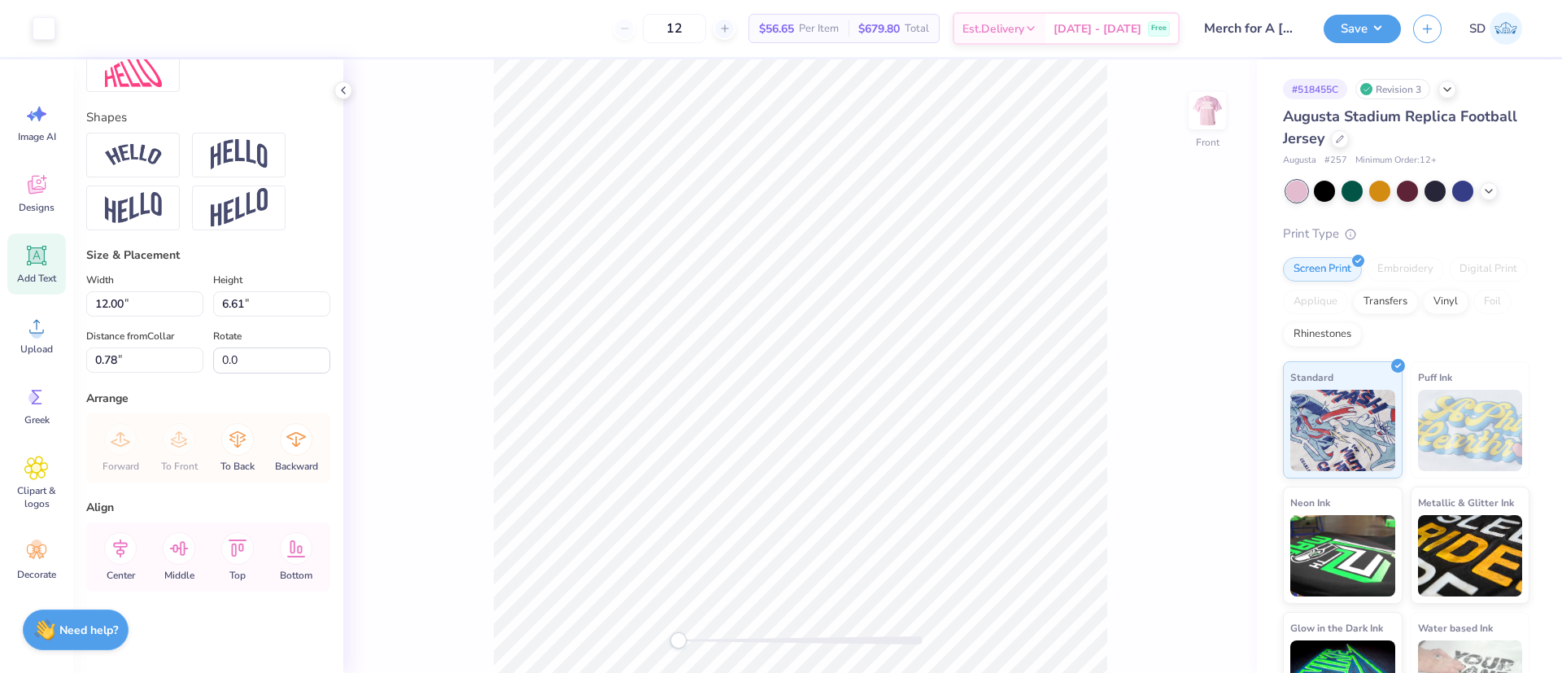
type input "15.00"
type input "1.43"
type input "3.84"
click at [1338, 23] on button "Save" at bounding box center [1362, 26] width 77 height 28
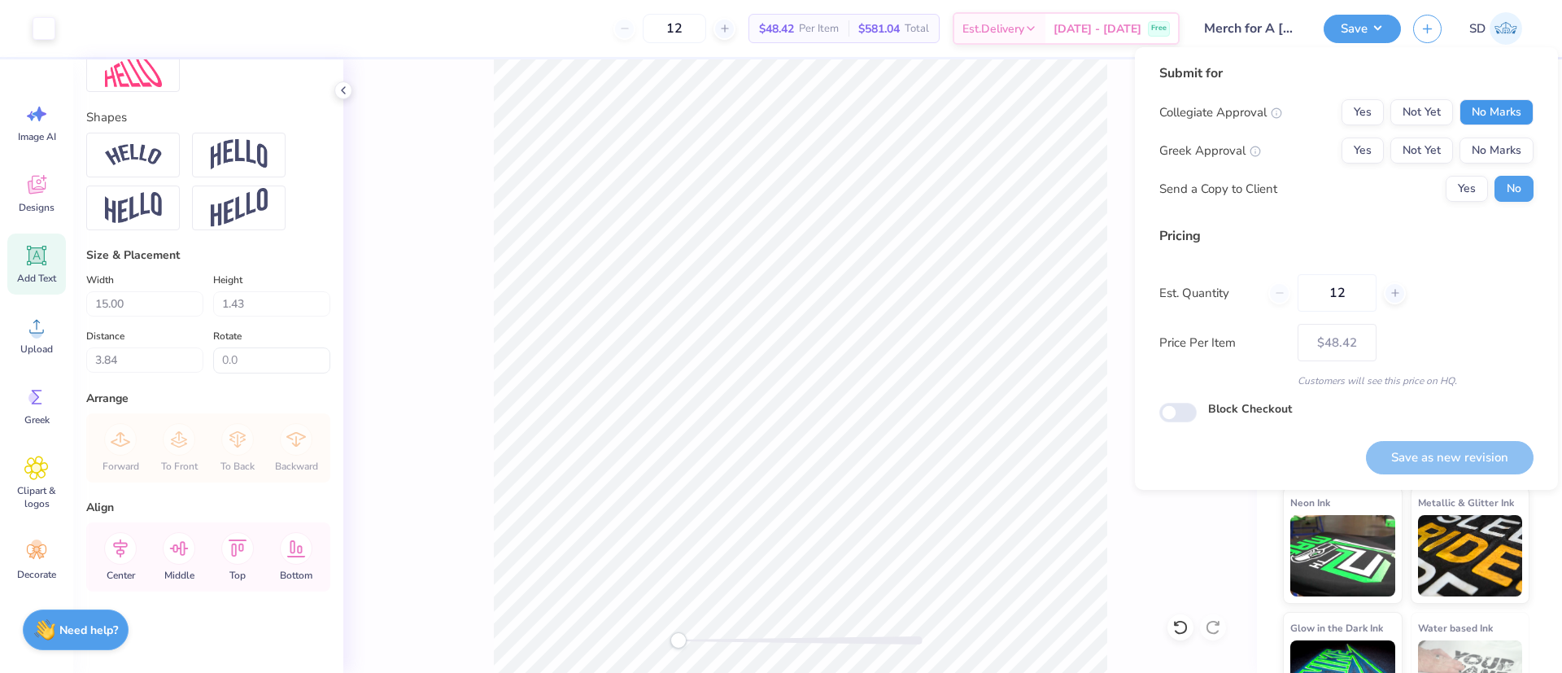
click at [1497, 117] on button "No Marks" at bounding box center [1497, 112] width 74 height 26
click at [1499, 150] on button "No Marks" at bounding box center [1497, 151] width 74 height 26
click at [1411, 456] on button "Save as new revision" at bounding box center [1450, 457] width 168 height 33
type input "$48.42"
